Goal: Communication & Community: Answer question/provide support

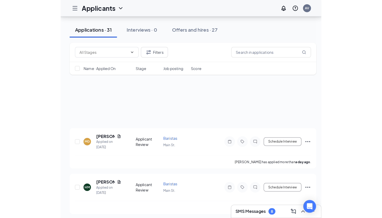
scroll to position [560, 0]
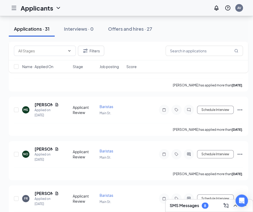
click at [135, 9] on div "Applicants AV" at bounding box center [126, 8] width 253 height 16
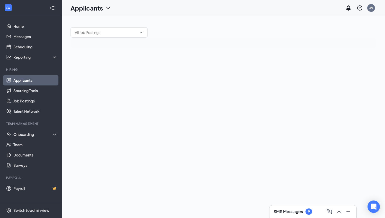
click at [298, 211] on h3 "SMS Messages" at bounding box center [288, 212] width 29 height 6
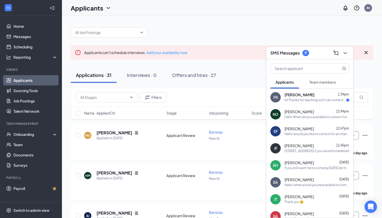
click at [311, 101] on div "Hi! Thanks for reaching out! I can come in Saturday at 11 if that works for you…" at bounding box center [315, 100] width 62 height 4
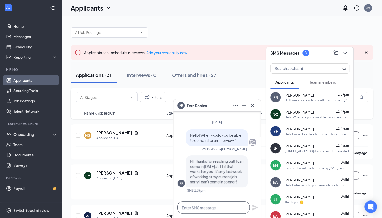
click at [222, 206] on textarea at bounding box center [213, 207] width 72 height 12
click at [241, 207] on textarea "Are you available on Sunday?" at bounding box center [213, 207] width 72 height 12
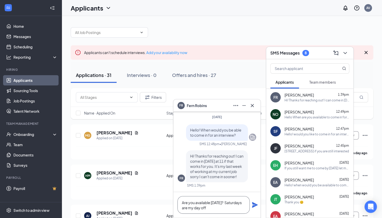
click at [230, 206] on textarea "Are you available on Sunday? Saturdays are my day off" at bounding box center [213, 205] width 72 height 18
click at [200, 211] on textarea "Are you available on Sunday? Saturdays are my day off" at bounding box center [213, 205] width 72 height 18
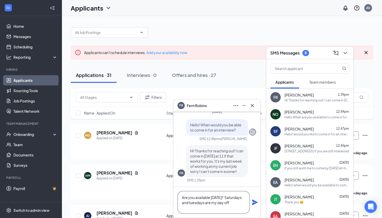
click at [196, 210] on textarea "Are you available on Sunday? Saturdays and tuesdays are my day off" at bounding box center [213, 202] width 72 height 23
type textarea "Are you available on Sunday? Saturdays and tuesdays are my day off."
click at [252, 201] on icon "Plane" at bounding box center [255, 203] width 6 height 6
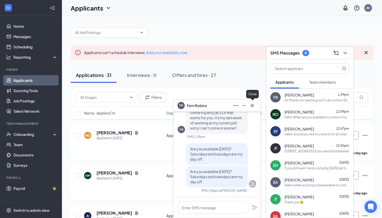
click at [253, 106] on icon "Cross" at bounding box center [252, 106] width 6 height 6
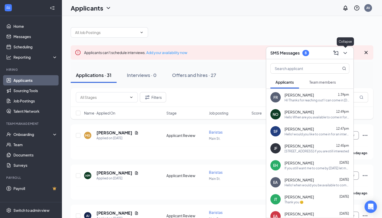
click at [344, 53] on icon "ChevronDown" at bounding box center [344, 53] width 3 height 2
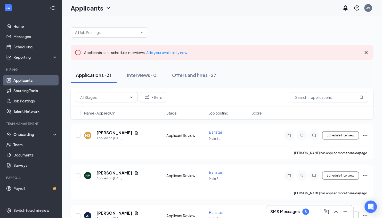
click at [366, 53] on icon "Cross" at bounding box center [365, 52] width 3 height 3
